Goal: Information Seeking & Learning: Learn about a topic

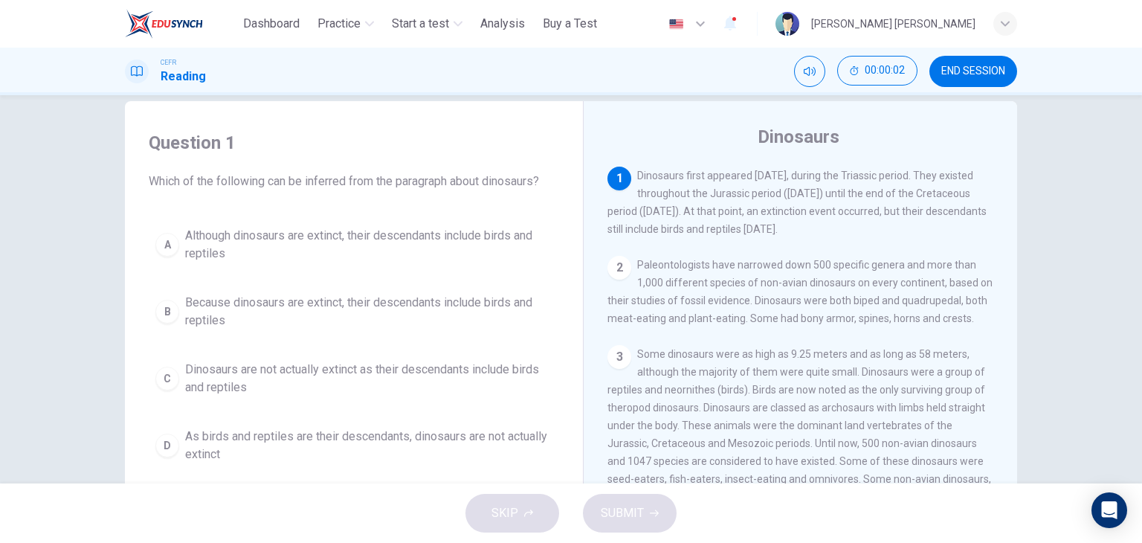
scroll to position [25, 0]
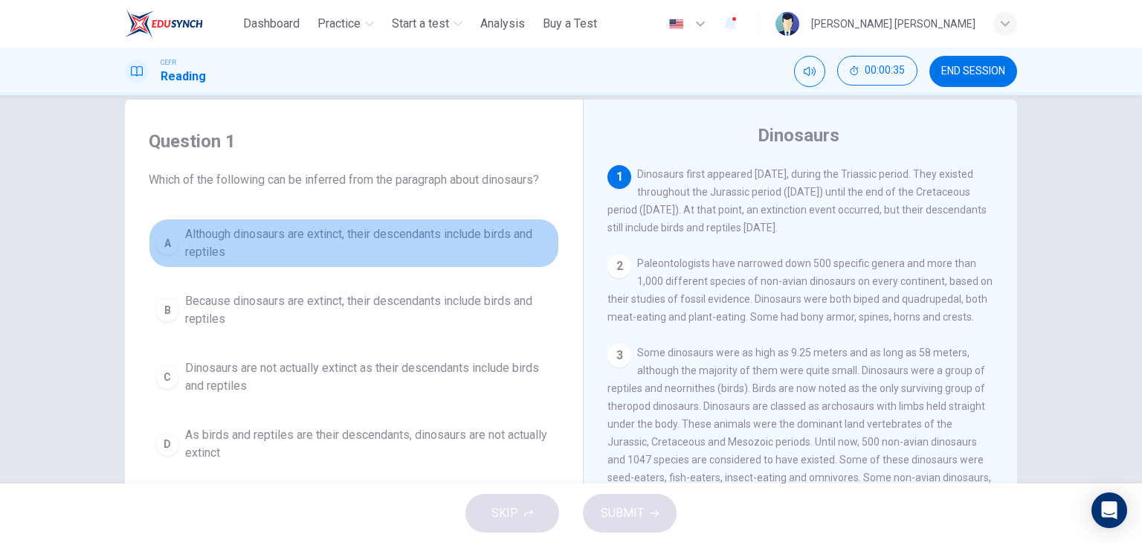
click at [208, 247] on span "Although dinosaurs are extinct, their descendants include birds and reptiles" at bounding box center [368, 243] width 367 height 36
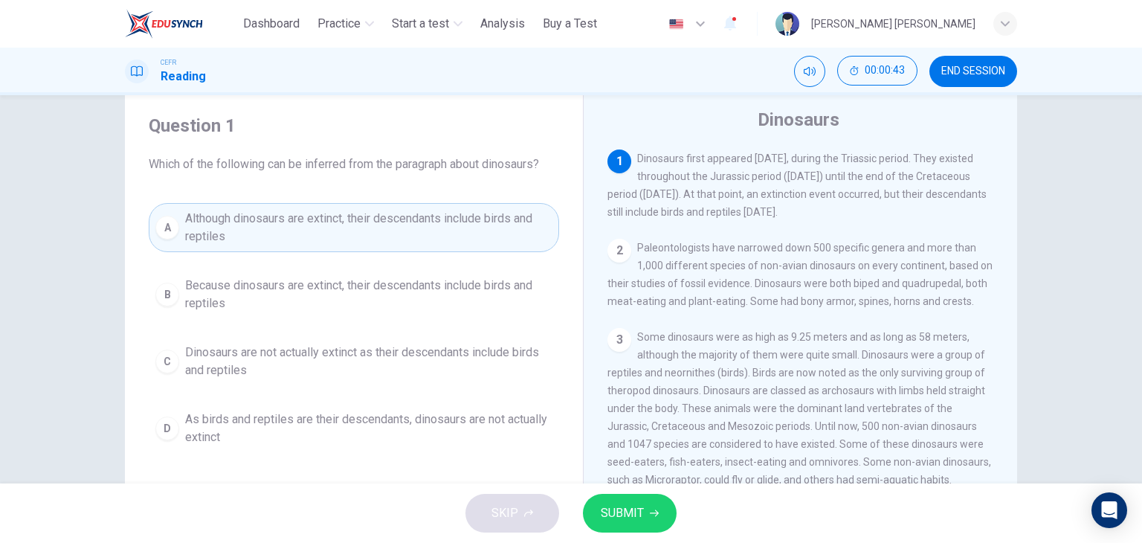
scroll to position [42, 0]
click at [615, 512] on span "SUBMIT" at bounding box center [621, 512] width 43 height 21
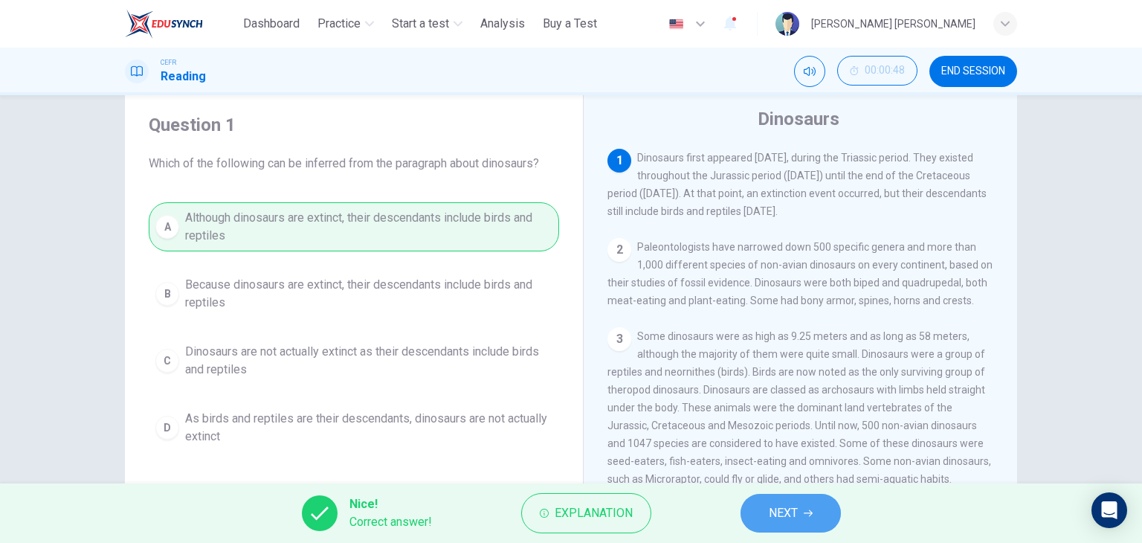
click at [775, 505] on span "NEXT" at bounding box center [782, 512] width 29 height 21
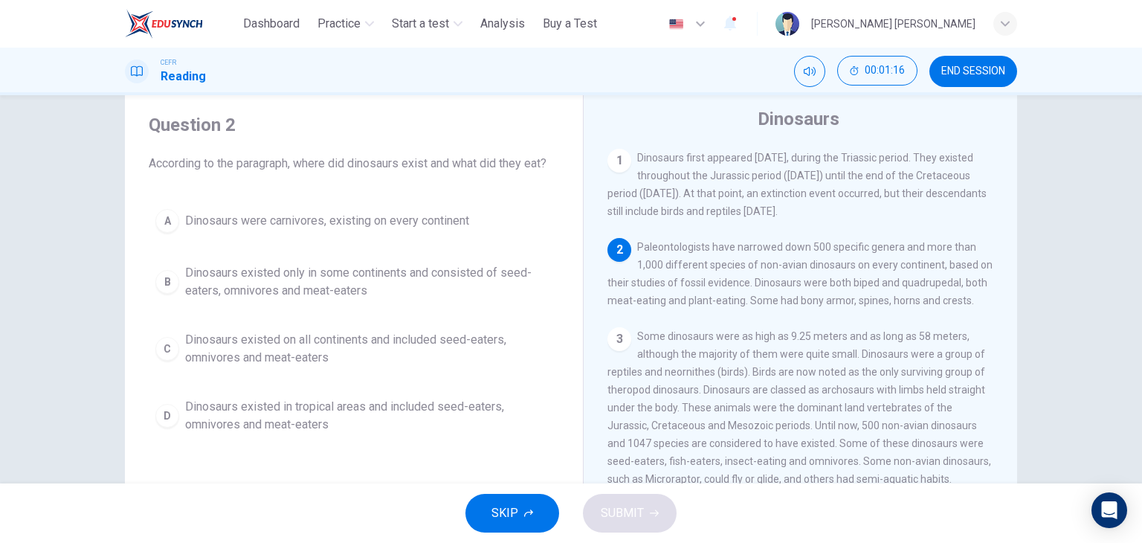
click at [697, 306] on span "Paleontologists have narrowed down 500 specific genera and more than 1,000 diff…" at bounding box center [799, 273] width 385 height 65
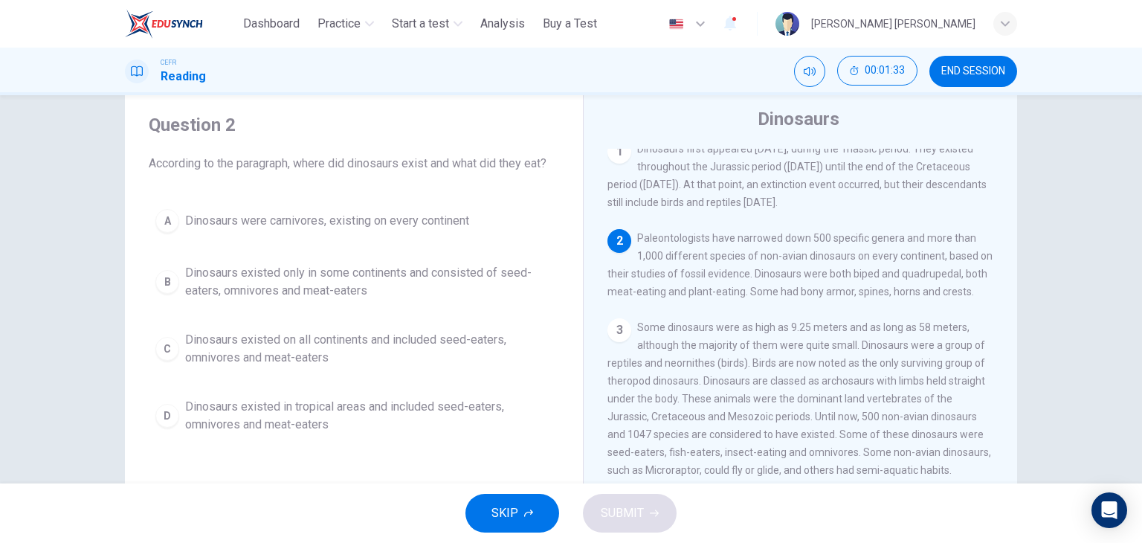
scroll to position [0, 0]
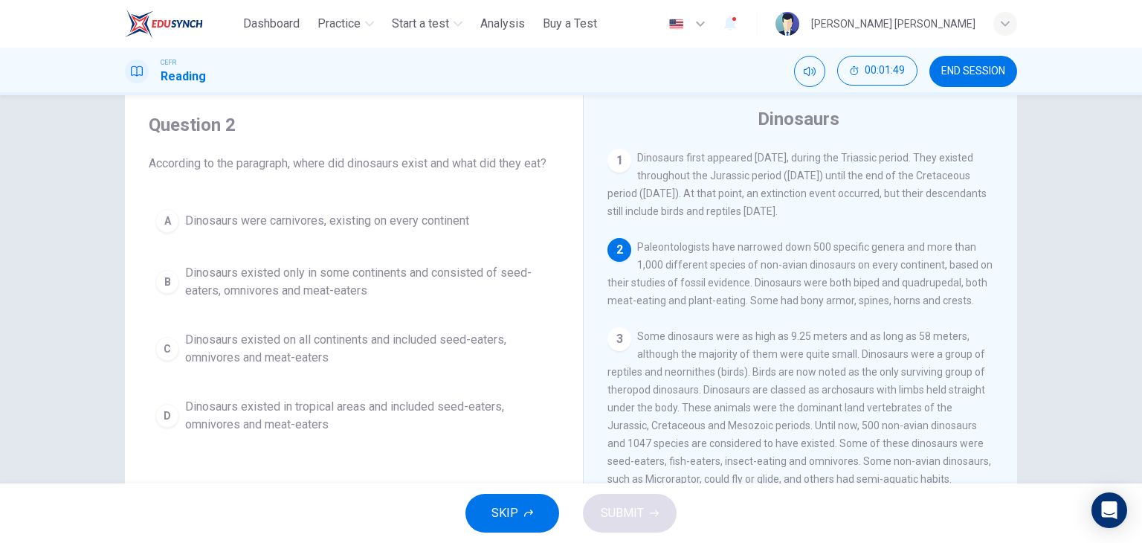
click at [659, 306] on span "Paleontologists have narrowed down 500 specific genera and more than 1,000 diff…" at bounding box center [799, 273] width 385 height 65
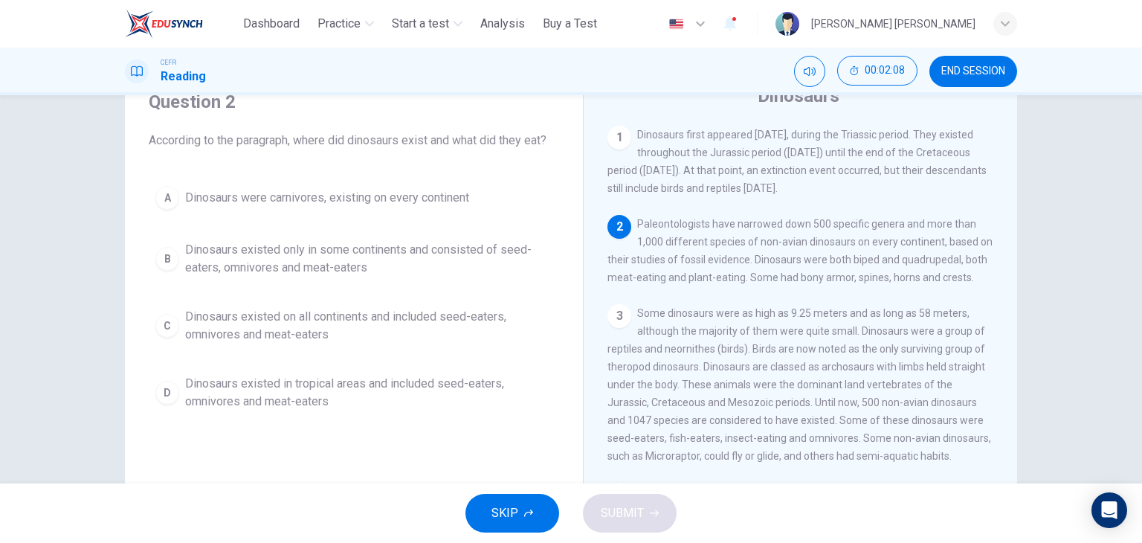
scroll to position [18, 0]
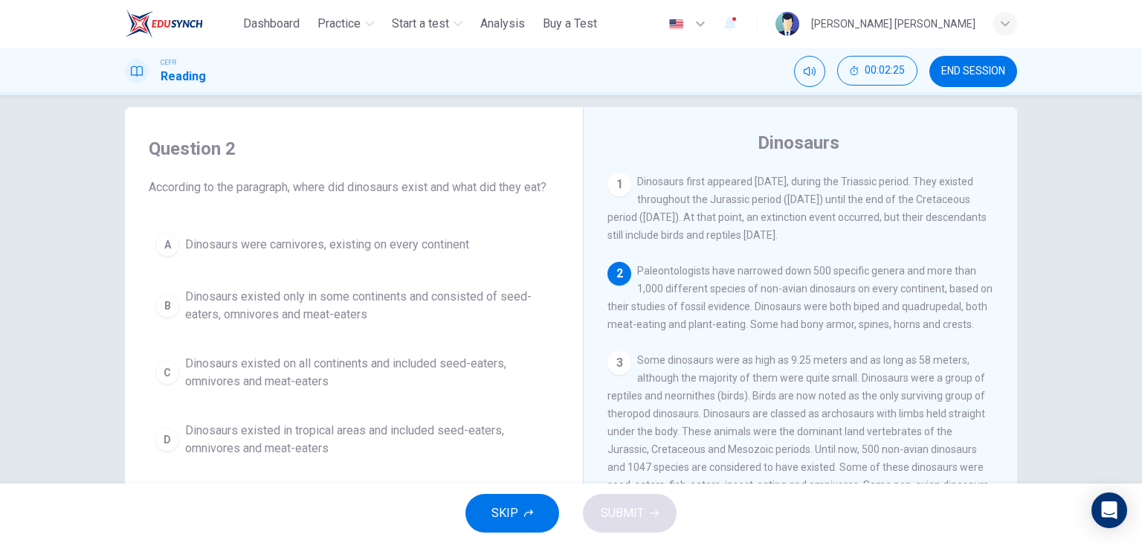
click at [827, 279] on div "1 Dinosaurs first appeared [DATE], during the Triassic period. They existed thr…" at bounding box center [810, 397] width 406 height 451
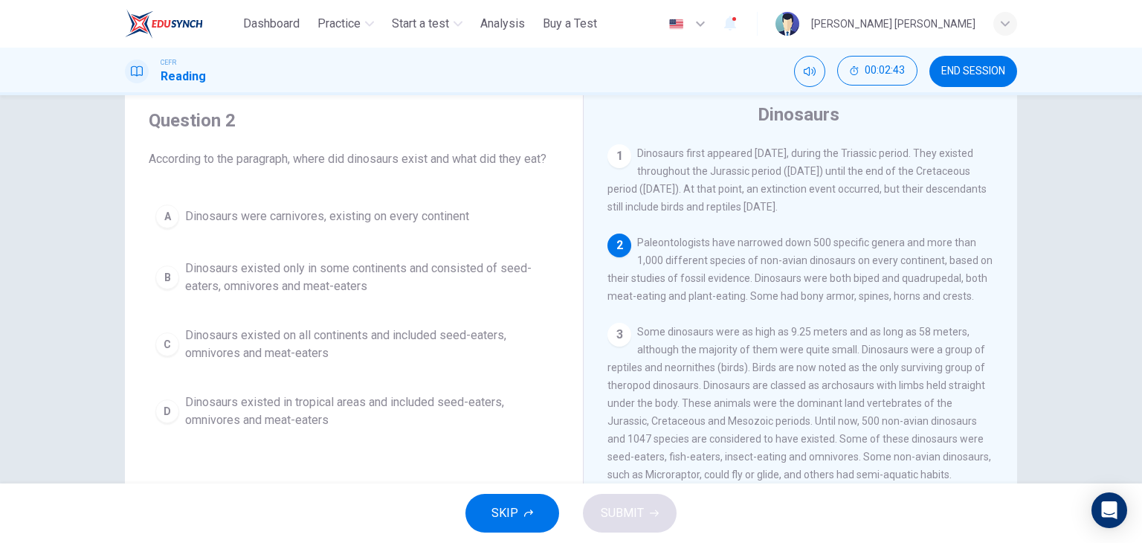
scroll to position [47, 0]
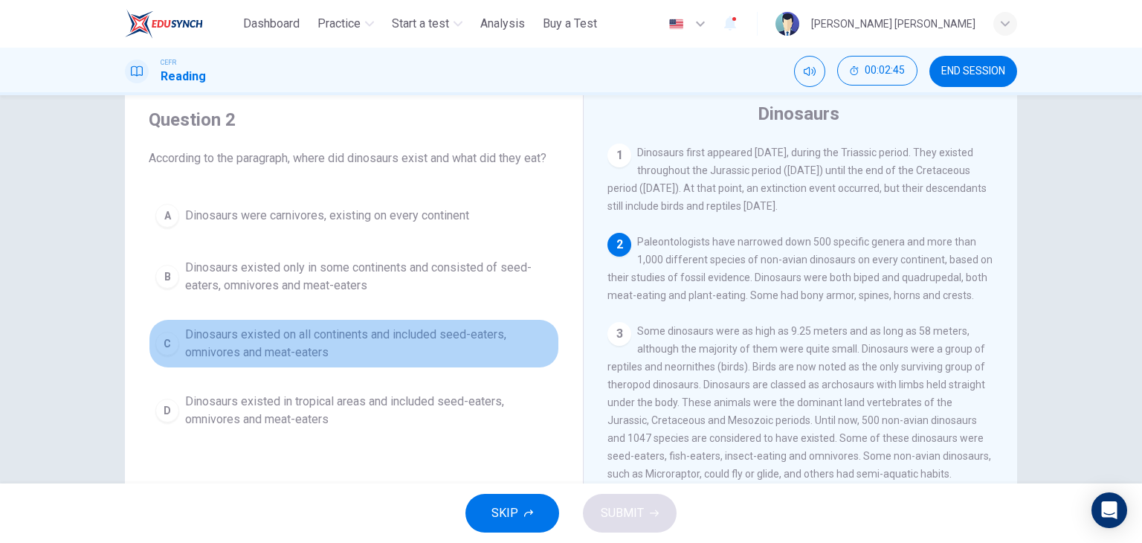
click at [348, 336] on span "Dinosaurs existed on all continents and included seed-eaters, omnivores and mea…" at bounding box center [368, 344] width 367 height 36
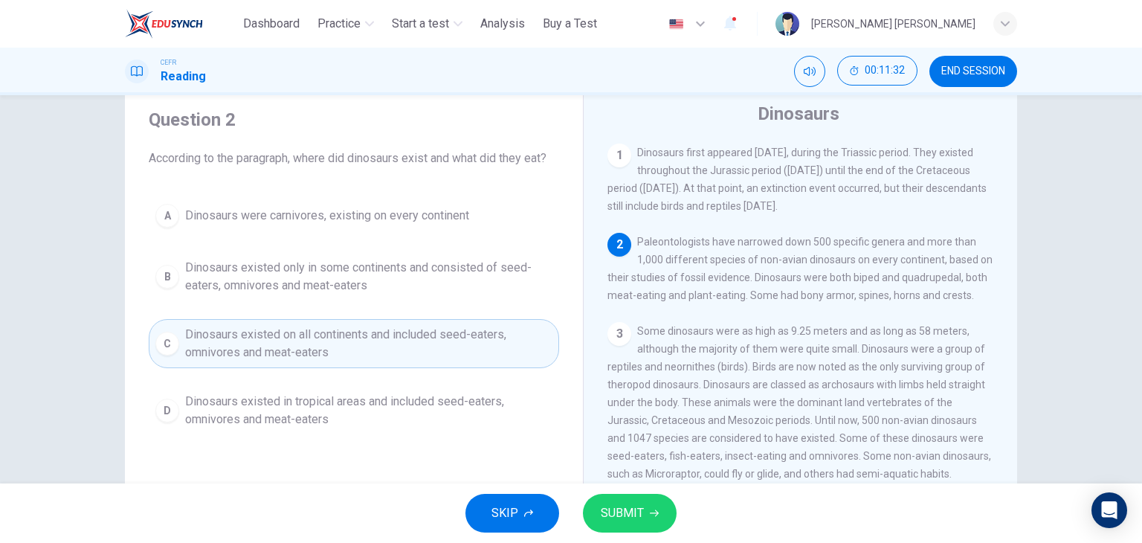
click at [789, 447] on span "Some dinosaurs were as high as 9.25 meters and as long as 58 meters, although t…" at bounding box center [798, 402] width 383 height 155
click at [642, 509] on span "SUBMIT" at bounding box center [621, 512] width 43 height 21
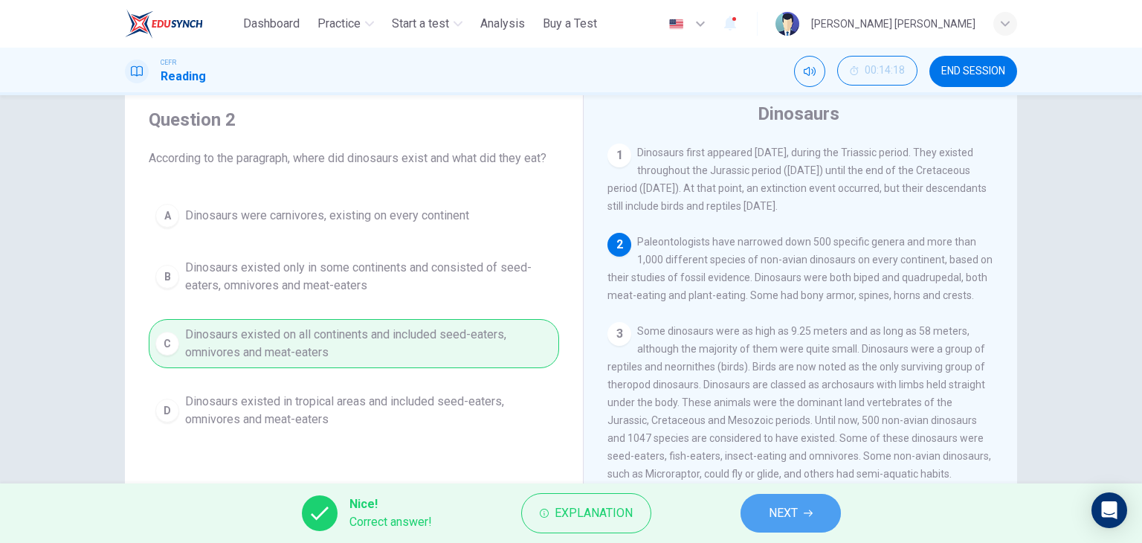
click at [807, 521] on button "NEXT" at bounding box center [790, 512] width 100 height 39
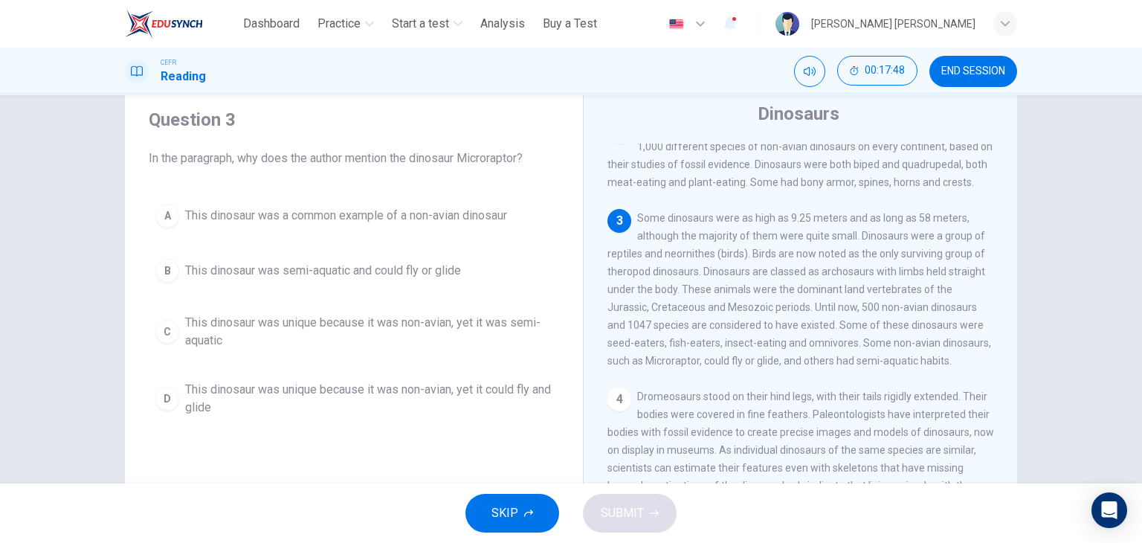
scroll to position [116, 0]
click at [722, 295] on span "Some dinosaurs were as high as 9.25 meters and as long as 58 meters, although t…" at bounding box center [798, 286] width 383 height 155
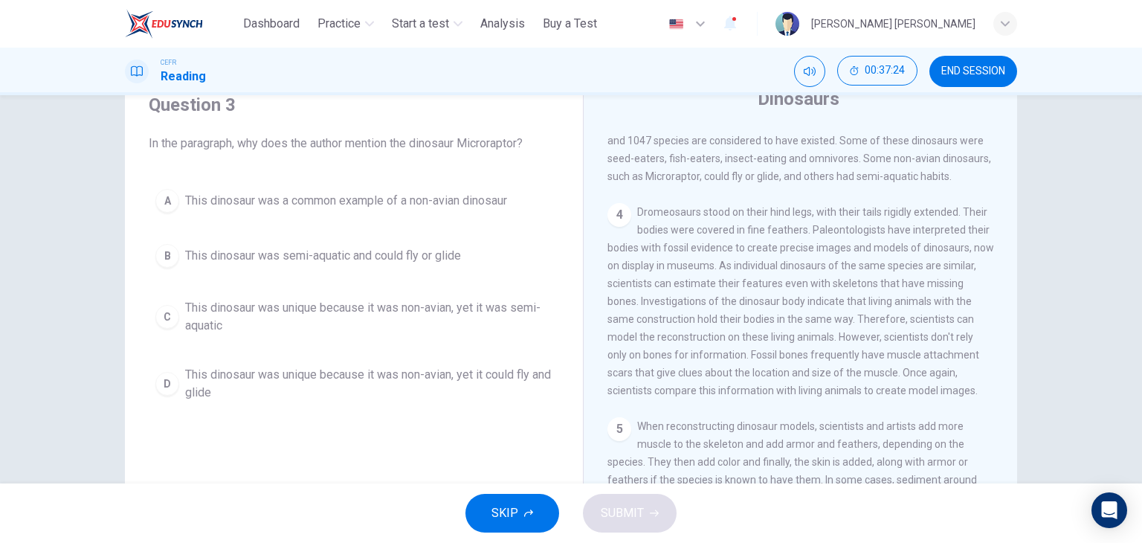
scroll to position [54, 0]
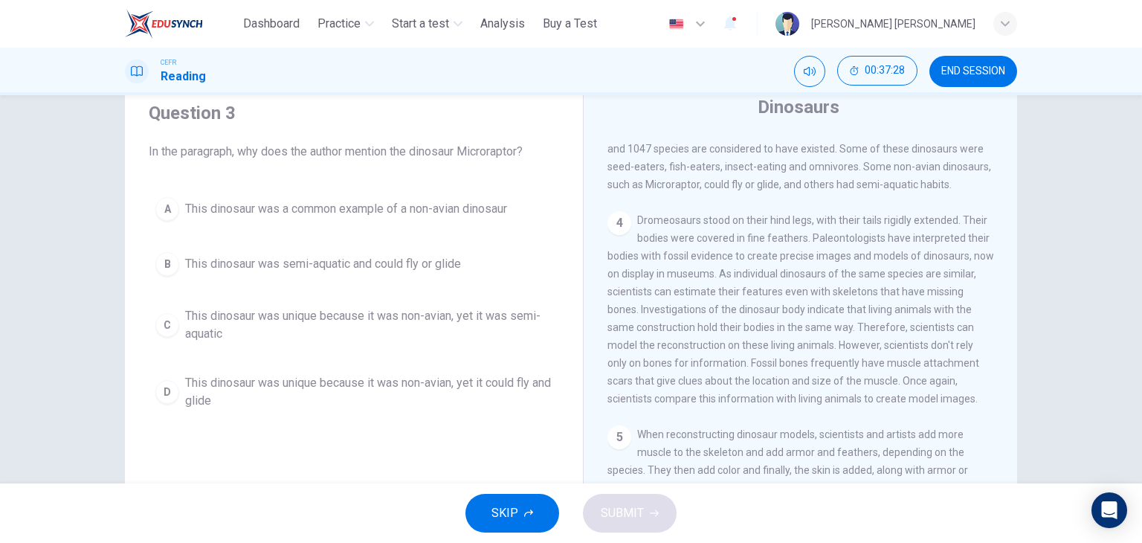
click at [674, 300] on span "Dromeosaurs stood on their hind legs, with their tails rigidly extended. Their …" at bounding box center [800, 309] width 386 height 190
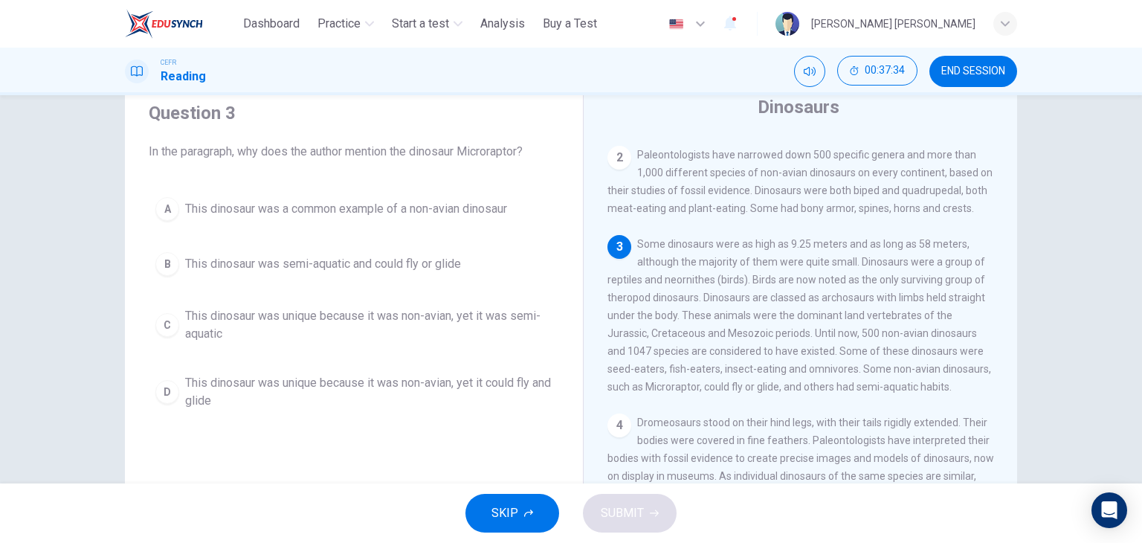
scroll to position [82, 0]
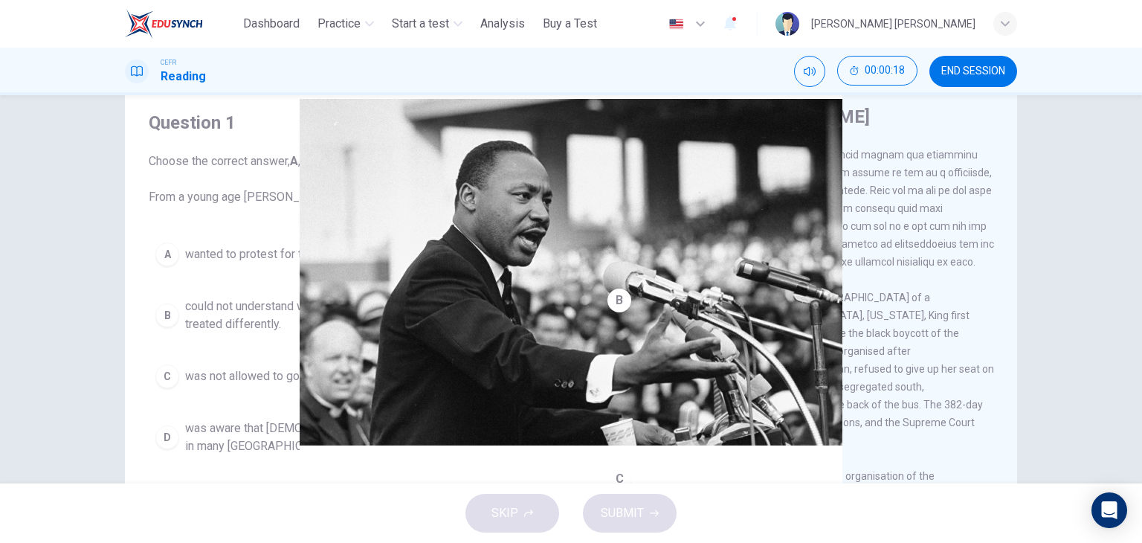
scroll to position [148, 0]
click at [258, 253] on span "wanted to protest for the rights of [DEMOGRAPHIC_DATA] people." at bounding box center [357, 254] width 345 height 18
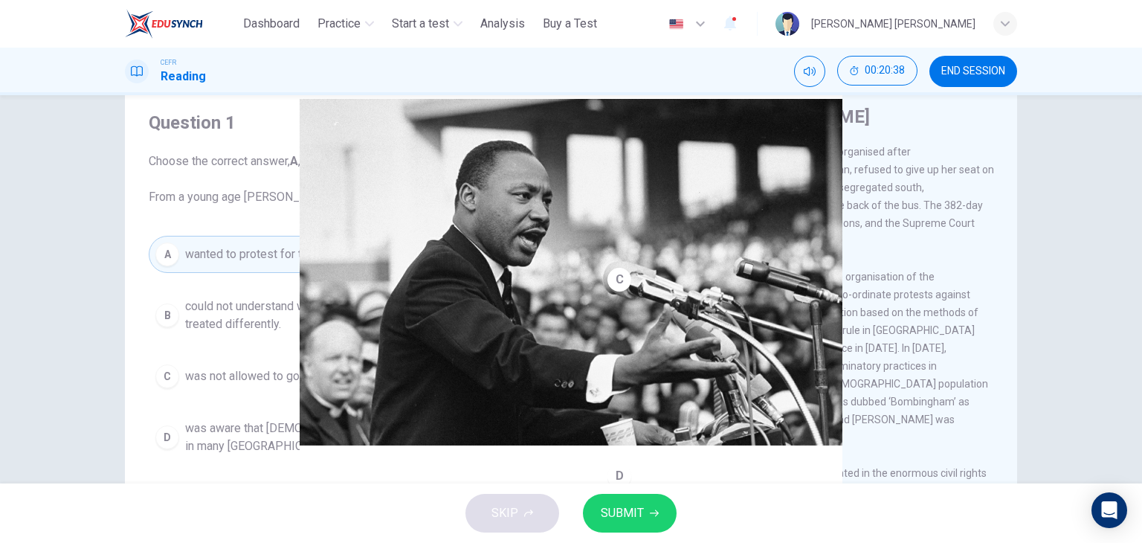
scroll to position [347, 0]
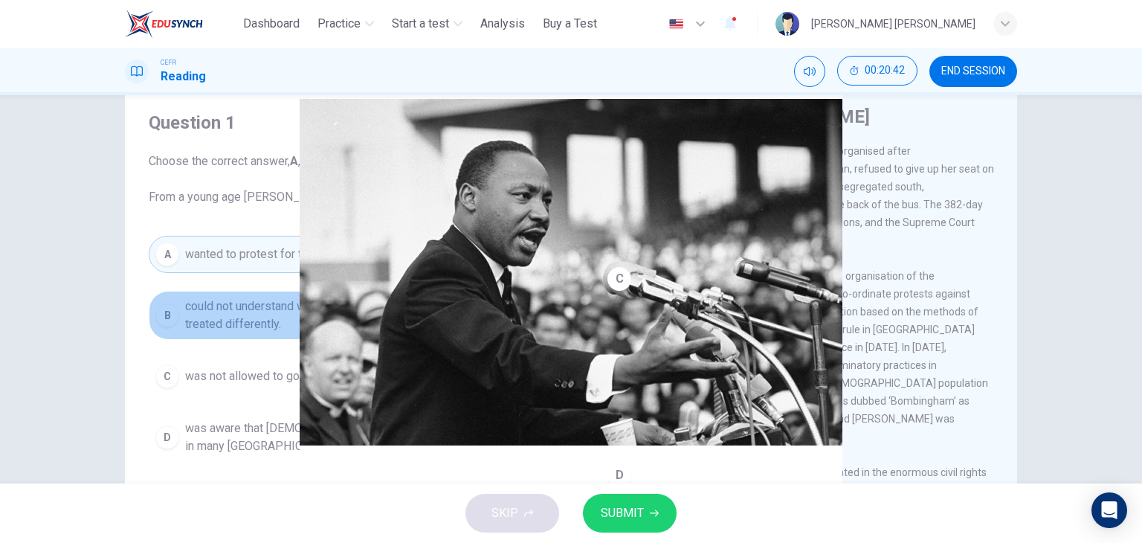
click at [393, 314] on span "could not understand why [DEMOGRAPHIC_DATA] people were treated differently." at bounding box center [368, 315] width 367 height 36
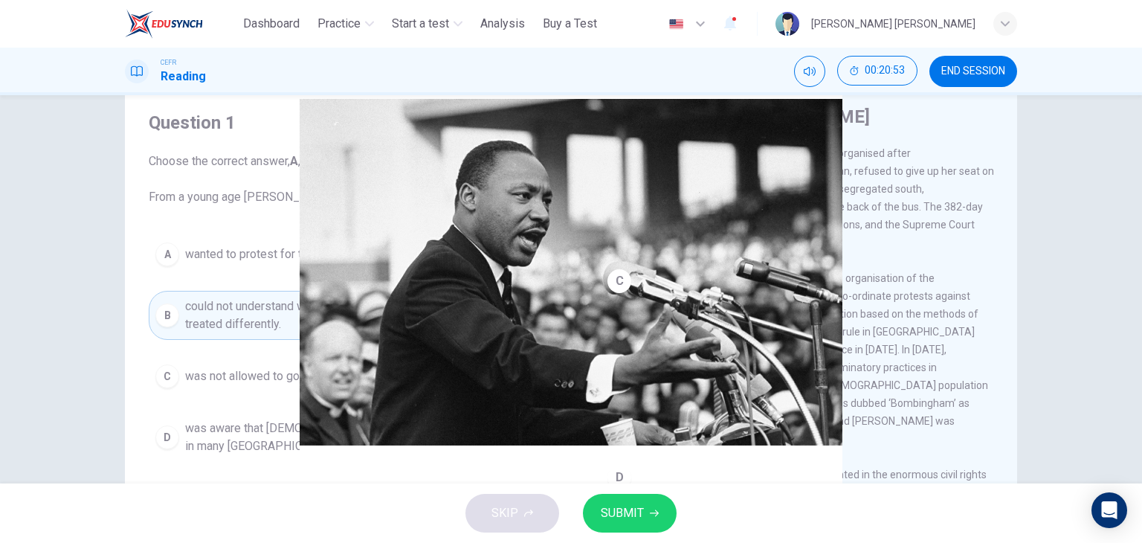
scroll to position [345, 0]
click at [423, 419] on span "was aware that [DEMOGRAPHIC_DATA] people were being humiliated in many [GEOGRAP…" at bounding box center [368, 437] width 367 height 36
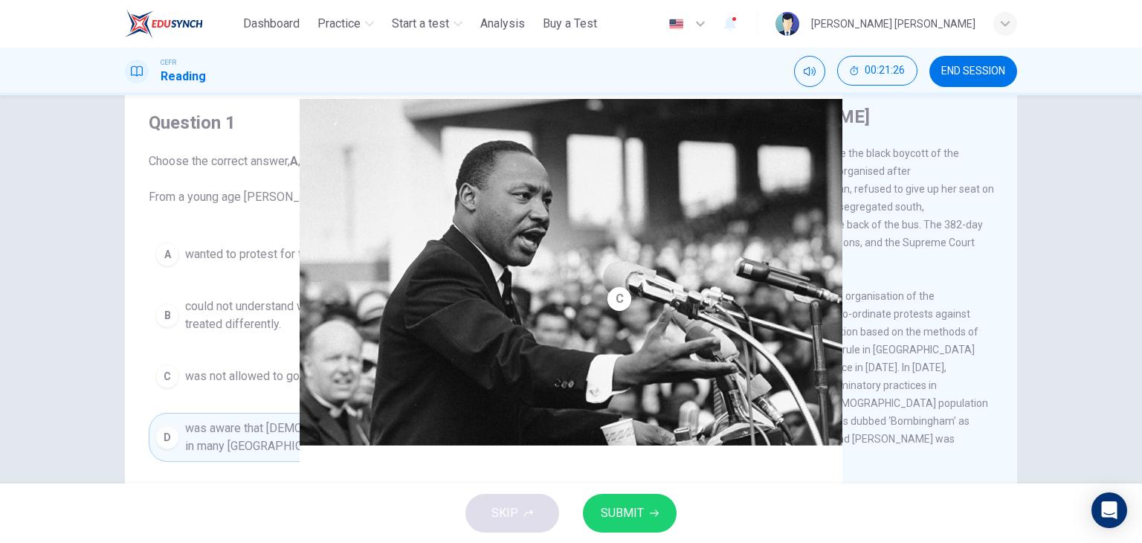
scroll to position [327, 0]
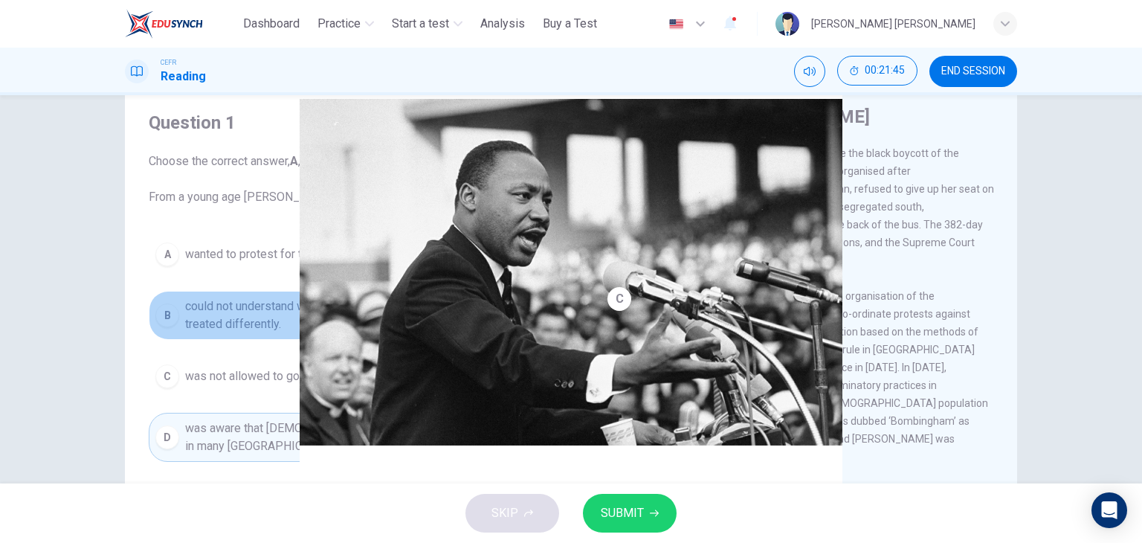
click at [421, 314] on span "could not understand why [DEMOGRAPHIC_DATA] people were treated differently." at bounding box center [368, 315] width 367 height 36
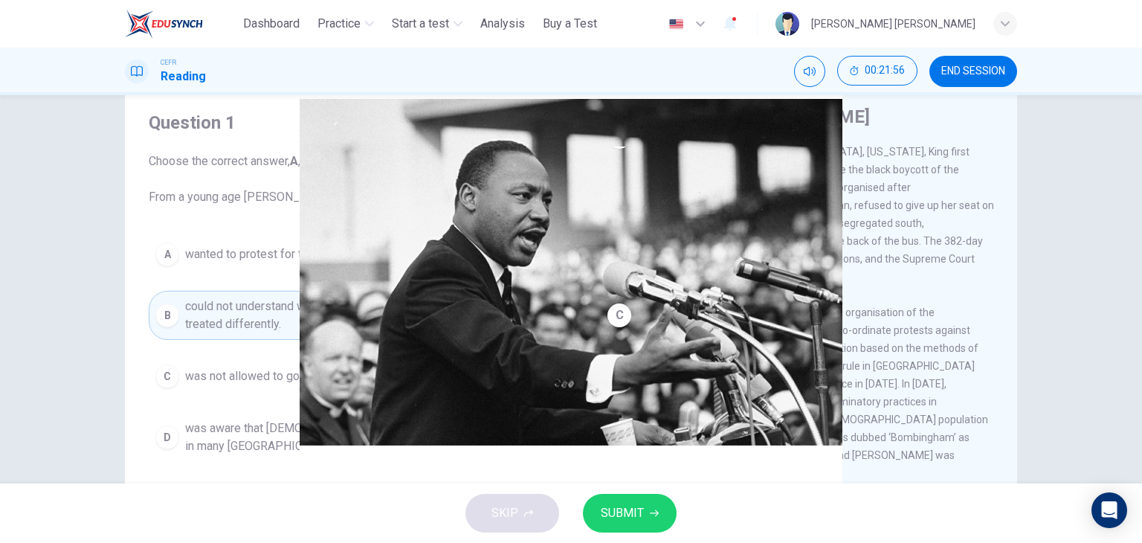
scroll to position [309, 0]
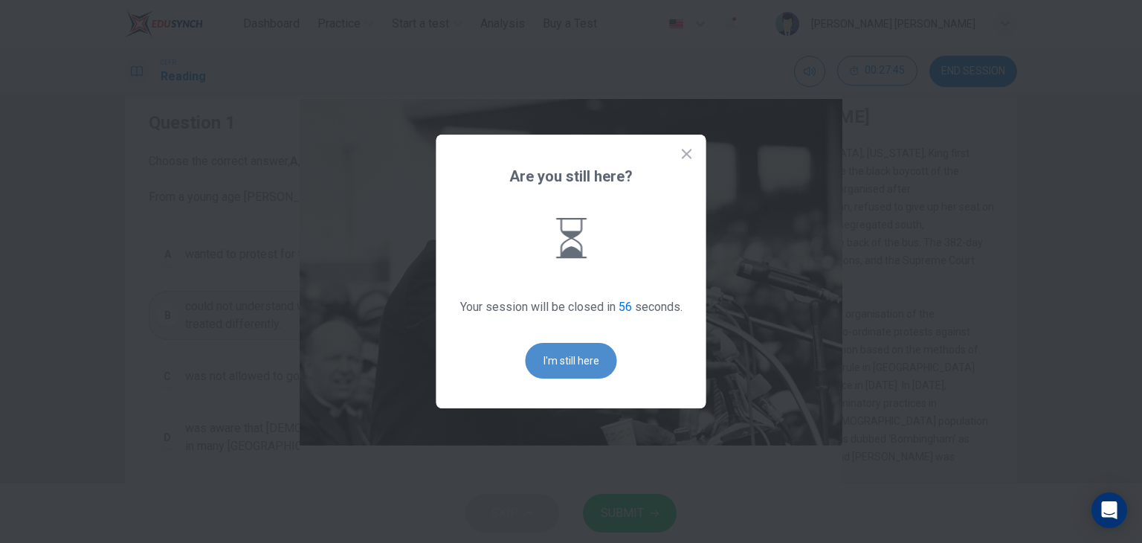
click at [554, 357] on button "I'm still here" at bounding box center [570, 361] width 91 height 36
